Goal: Information Seeking & Learning: Learn about a topic

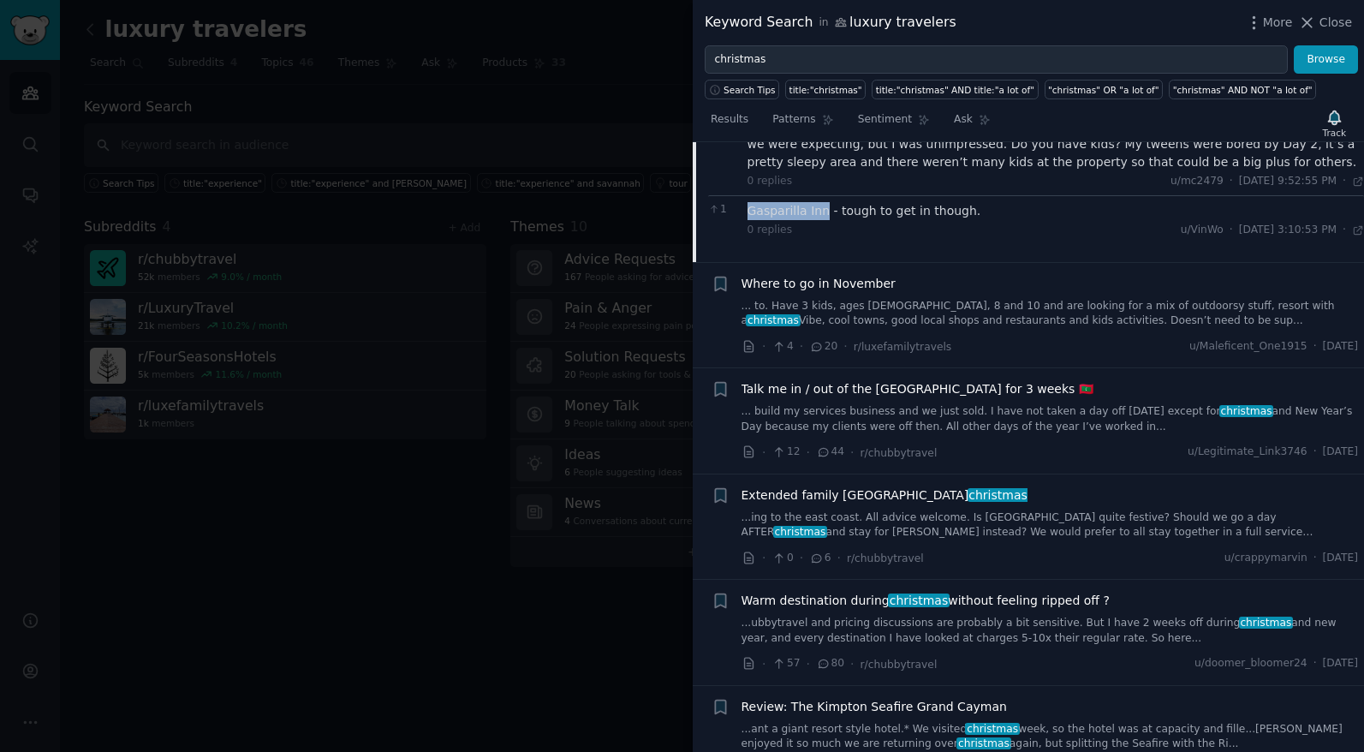
scroll to position [2315, 0]
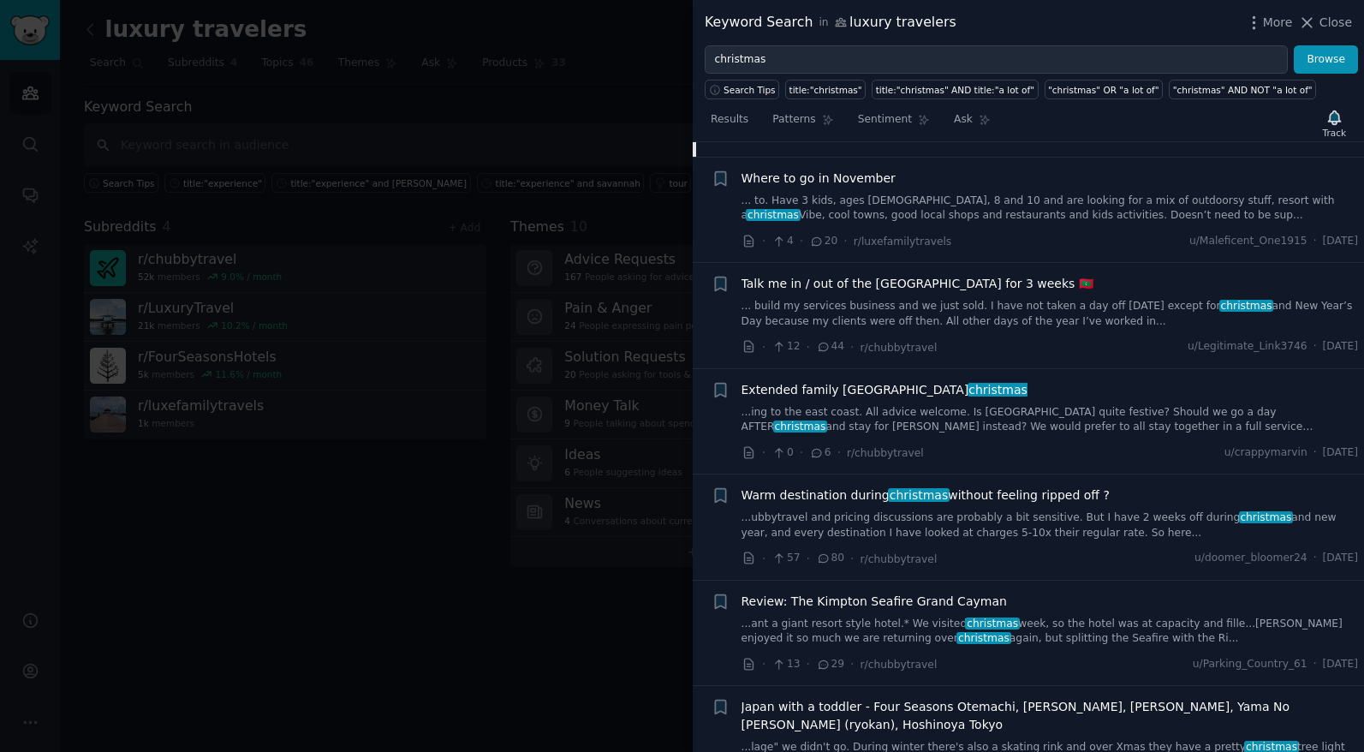
click at [1019, 510] on link "...ubbytravel and pricing discussions are probably a bit sensitive. But I have …" at bounding box center [1049, 525] width 617 height 30
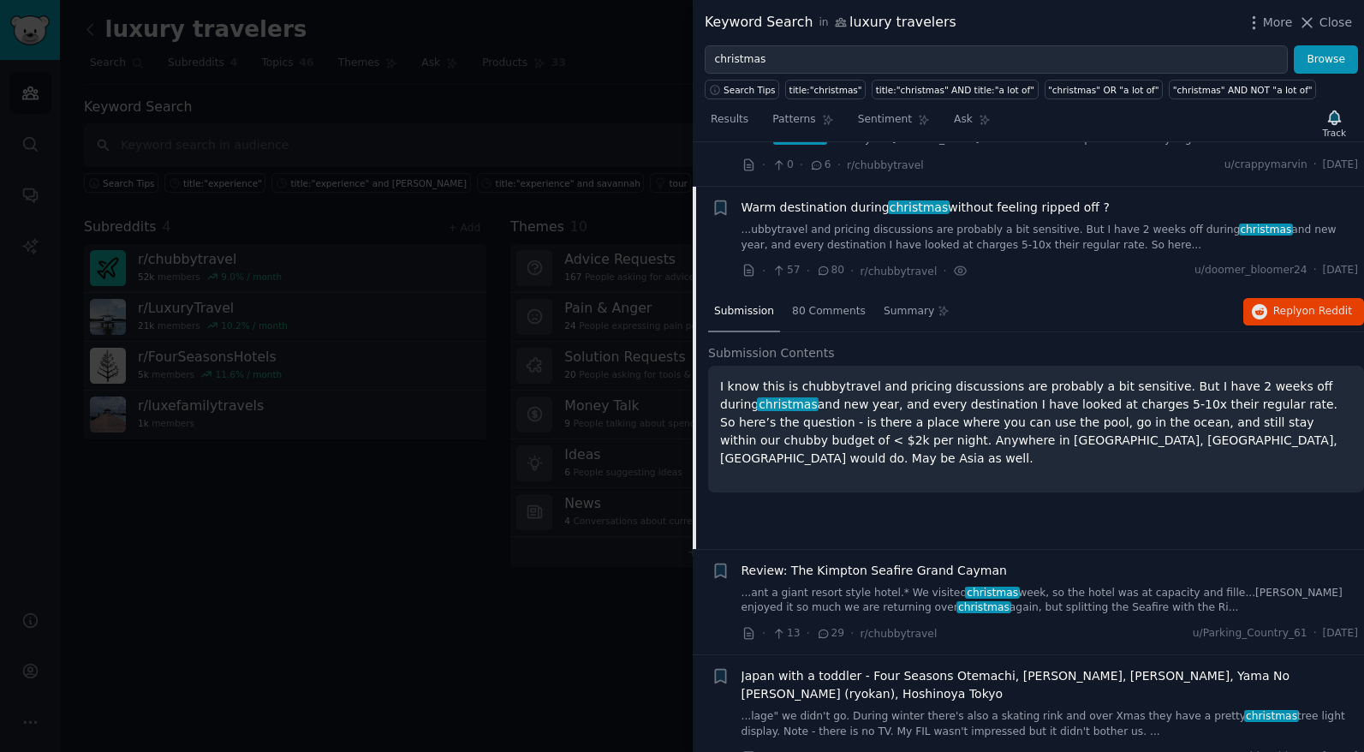
scroll to position [2022, 0]
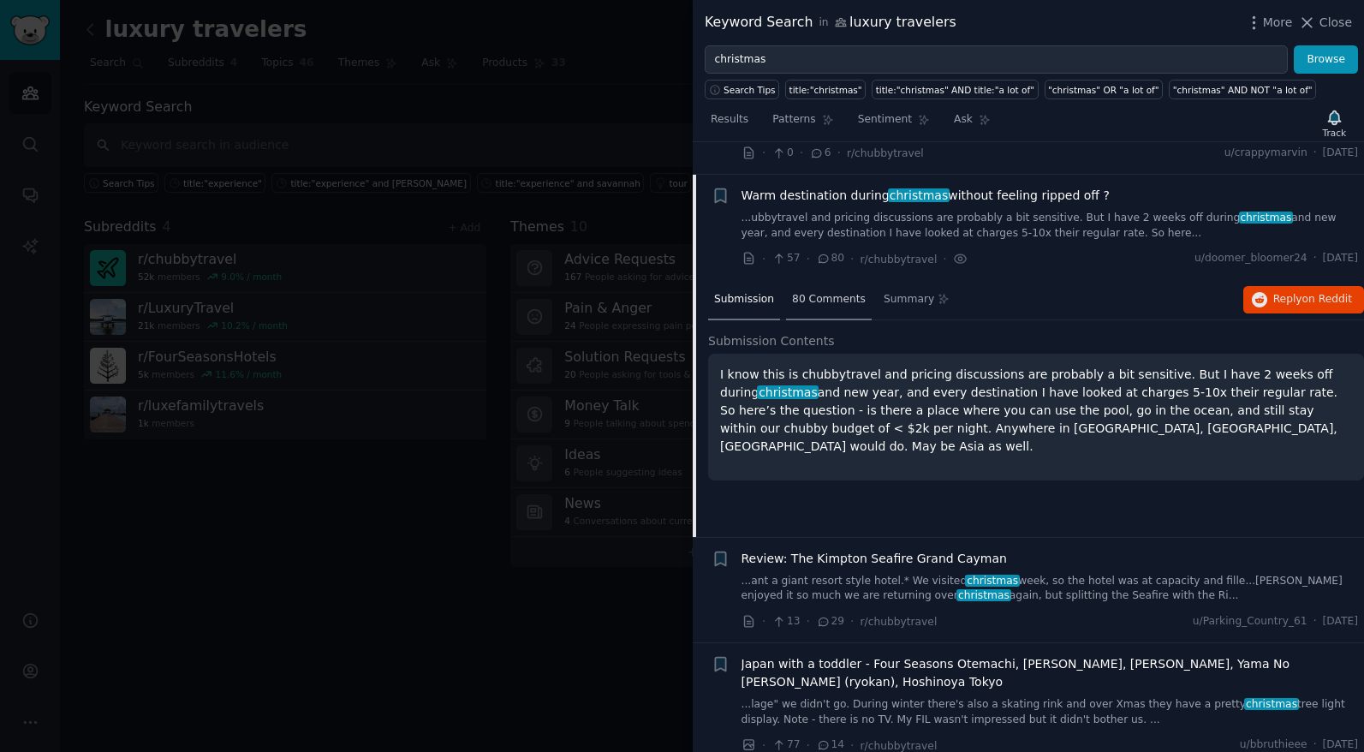
click at [850, 292] on span "80 Comments" at bounding box center [829, 299] width 74 height 15
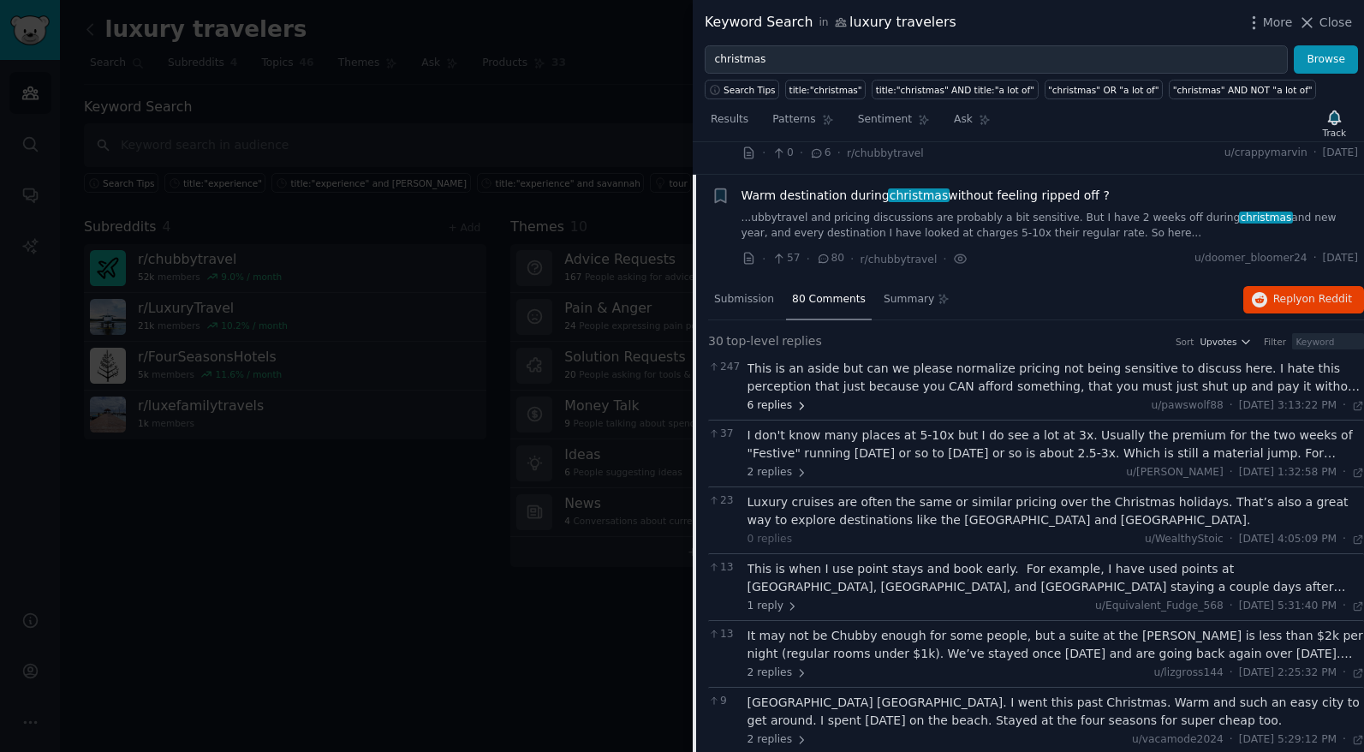
click at [778, 398] on span "6 replies" at bounding box center [777, 405] width 60 height 15
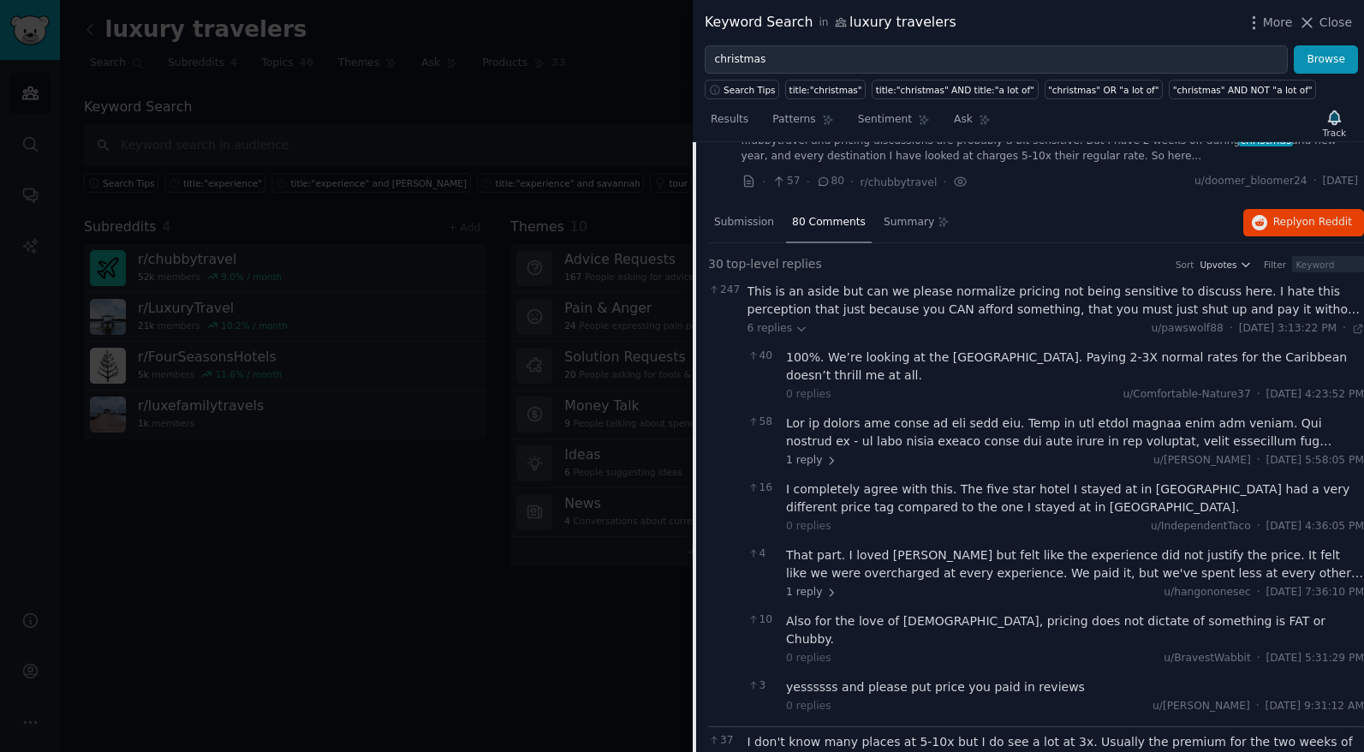
scroll to position [2099, 0]
click at [825, 454] on icon at bounding box center [831, 460] width 12 height 12
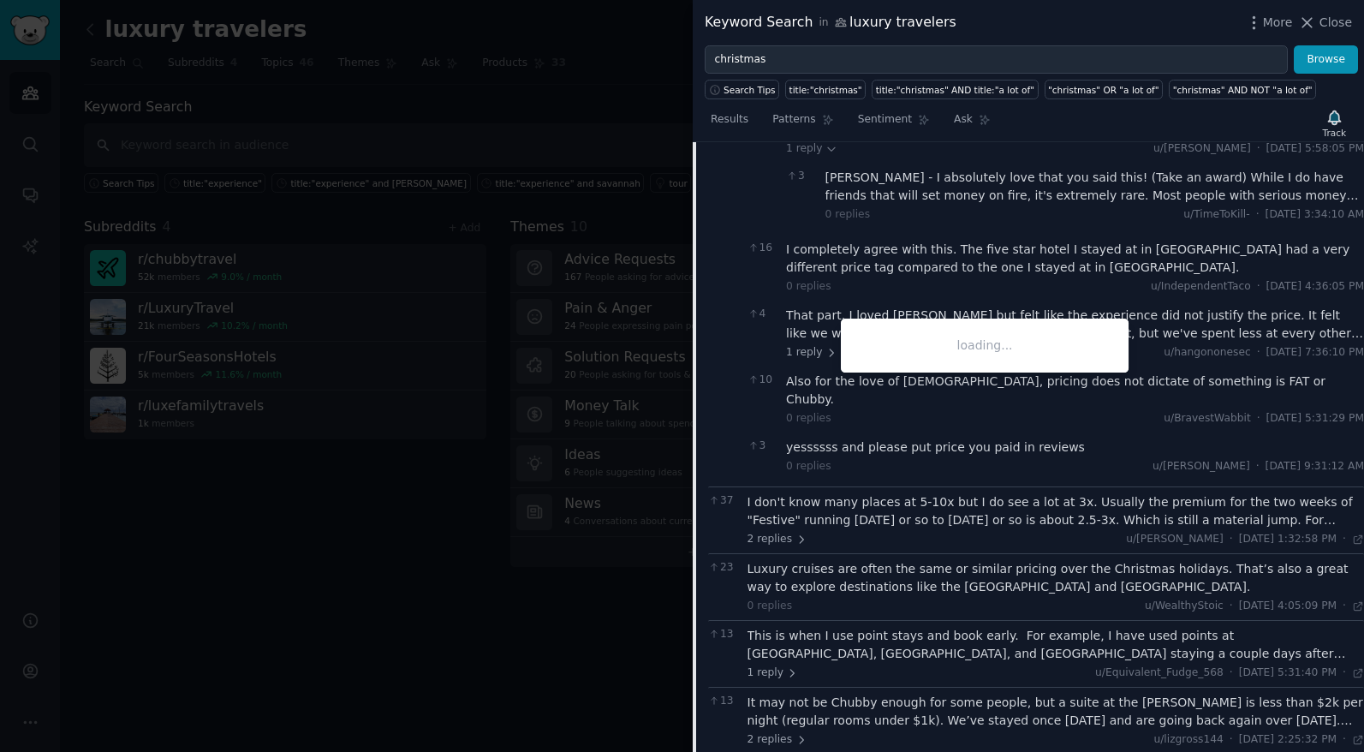
scroll to position [2420, 0]
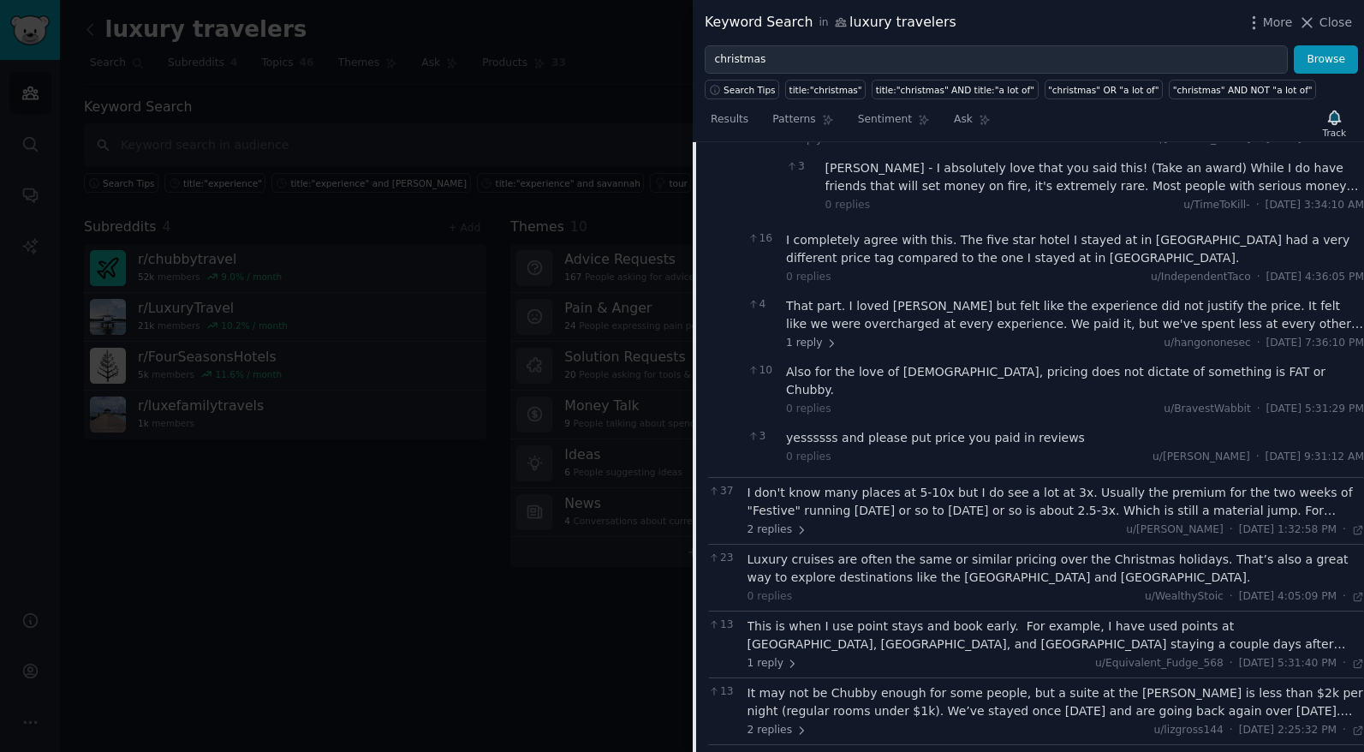
click at [920, 484] on div "I don't know many places at 5-10x but I do see a lot at 3x. Usually the premium…" at bounding box center [1055, 502] width 617 height 36
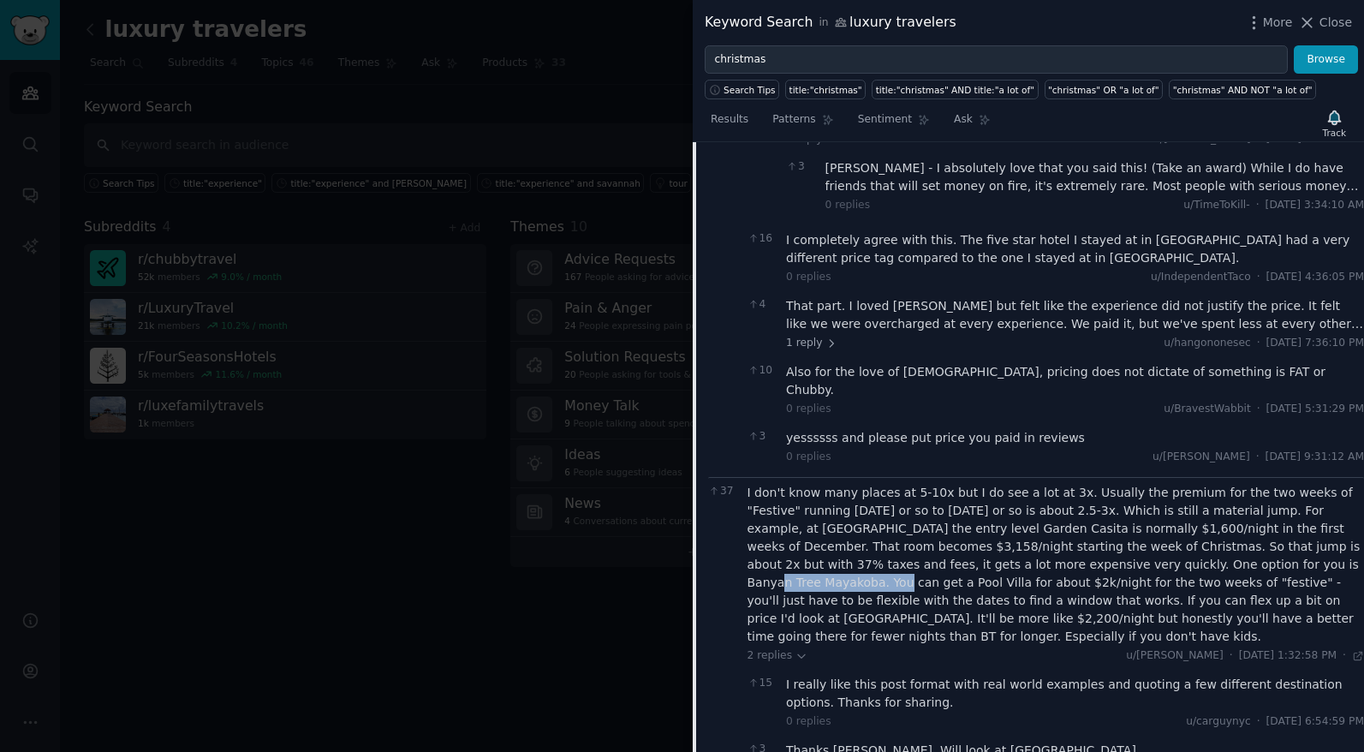
drag, startPoint x: 1218, startPoint y: 509, endPoint x: 1122, endPoint y: 515, distance: 96.9
click at [1122, 515] on div "I don't know many places at 5-10x but I do see a lot at 3x. Usually the premium…" at bounding box center [1055, 565] width 617 height 162
copy div "Banyan Tree Mayakoba"
